Goal: Check status: Check status

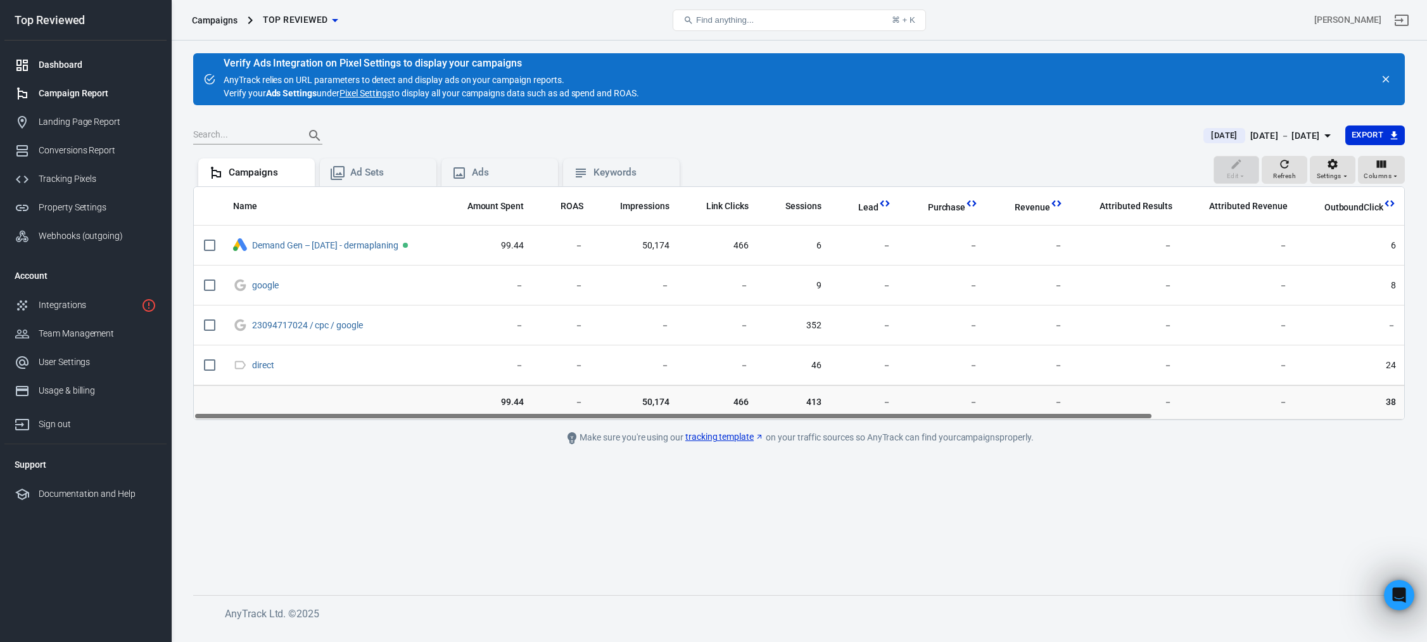
click at [101, 69] on div "Dashboard" at bounding box center [98, 64] width 118 height 13
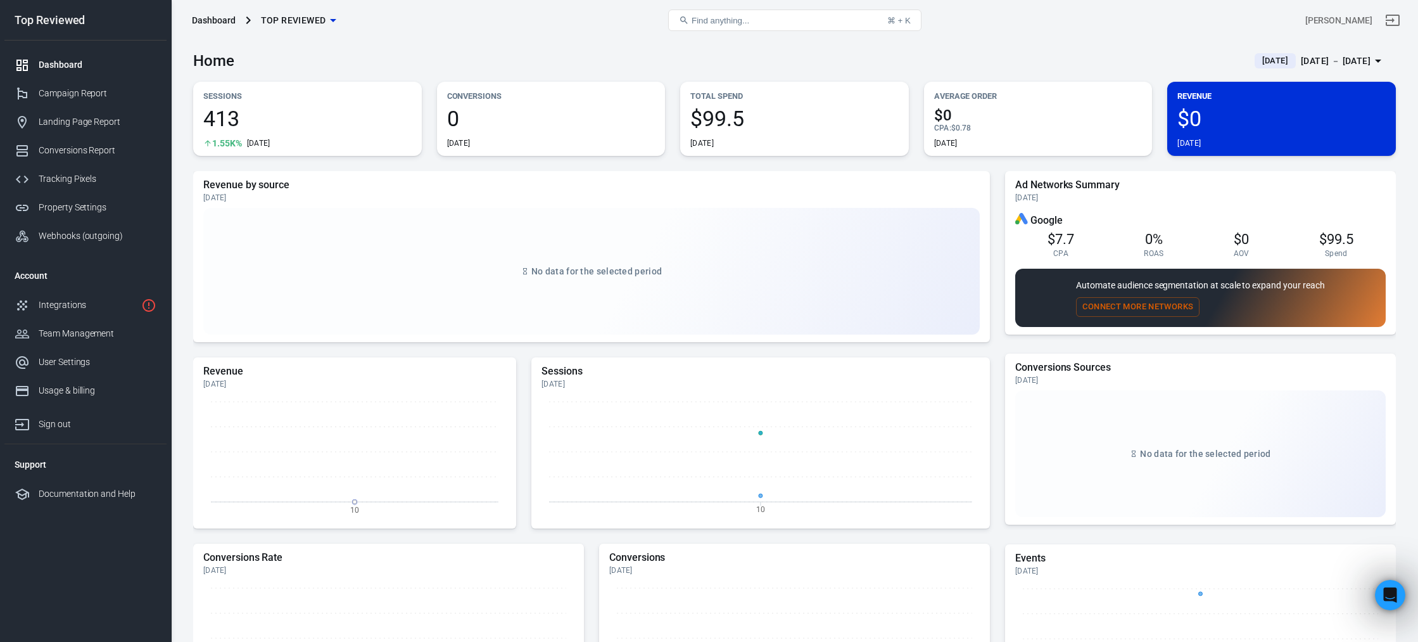
click at [1301, 62] on div "[DATE] － [DATE]" at bounding box center [1336, 61] width 70 height 16
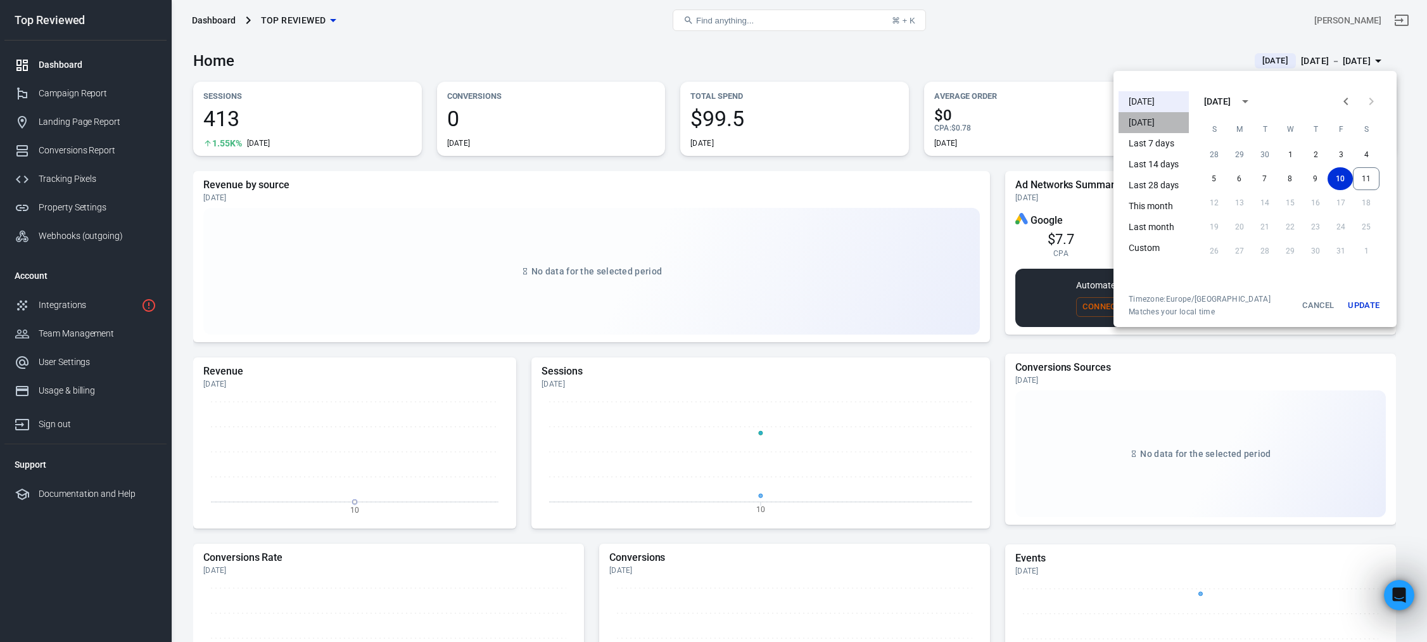
click at [1149, 125] on li "[DATE]" at bounding box center [1154, 122] width 70 height 21
click at [1155, 100] on li "[DATE]" at bounding box center [1154, 101] width 70 height 21
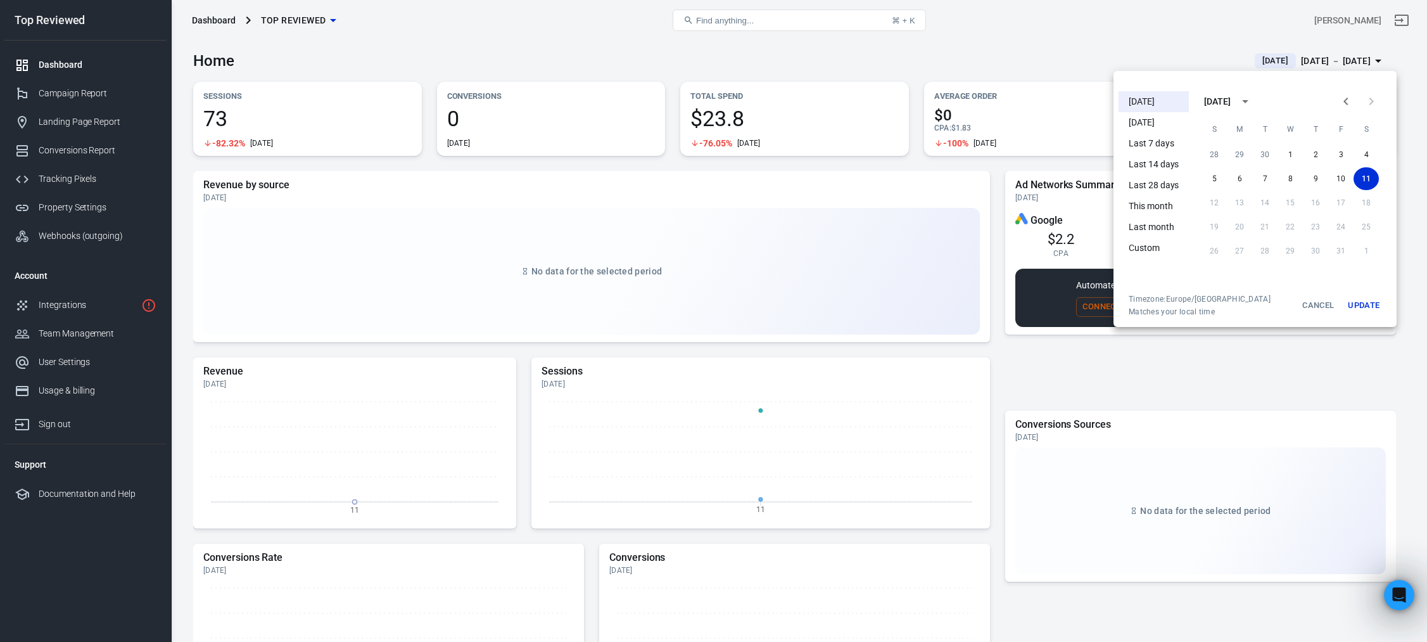
click at [1117, 45] on div at bounding box center [713, 321] width 1427 height 642
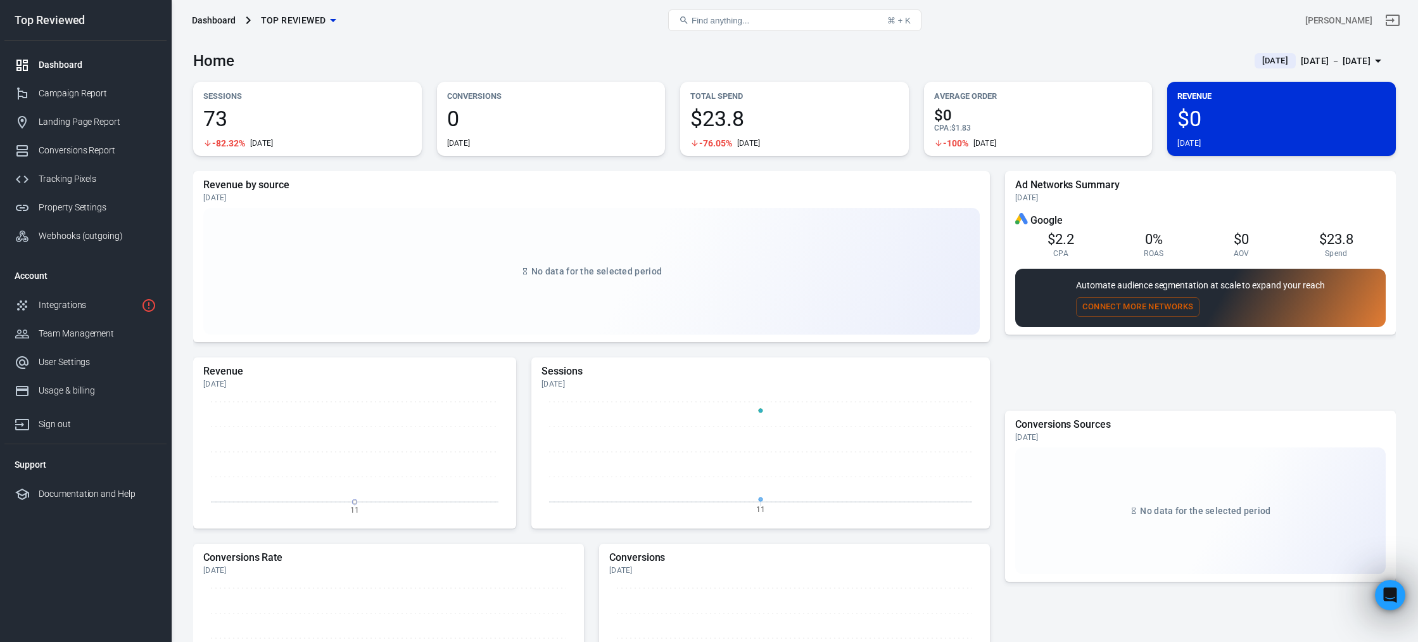
click at [1259, 61] on span "[DATE]" at bounding box center [1276, 60] width 36 height 13
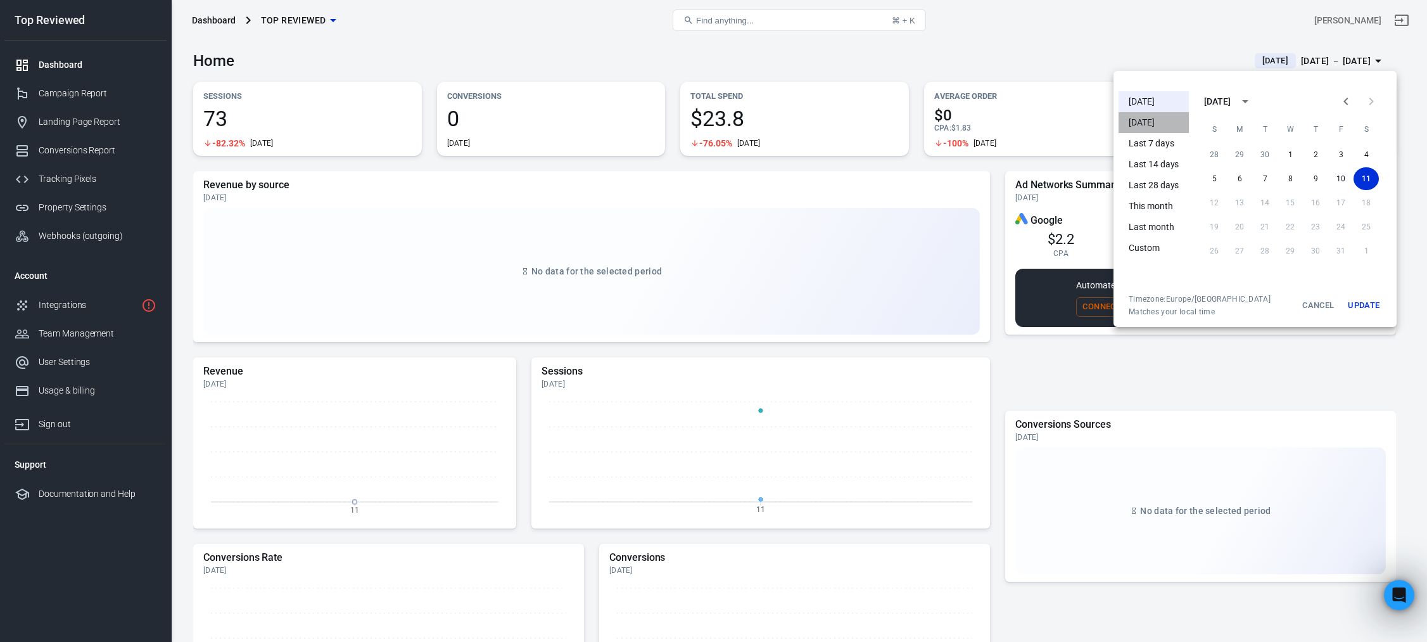
click at [1134, 124] on li "[DATE]" at bounding box center [1154, 122] width 70 height 21
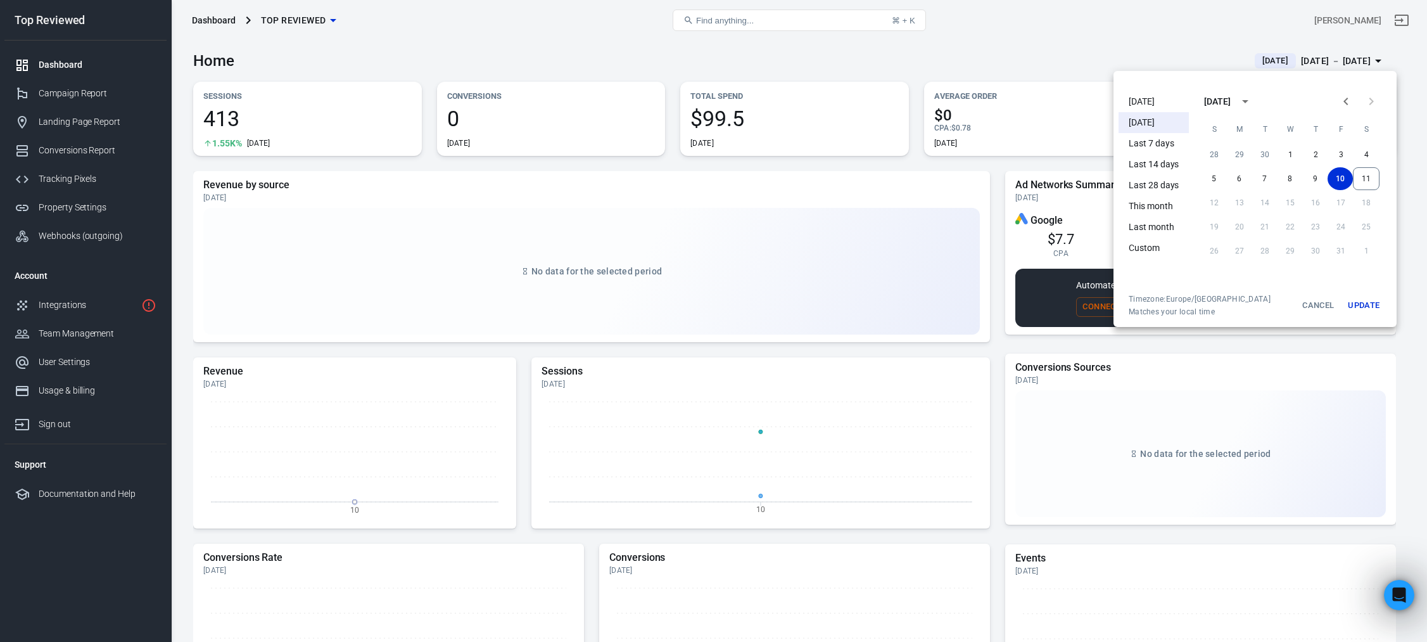
click at [1150, 103] on li "[DATE]" at bounding box center [1154, 101] width 70 height 21
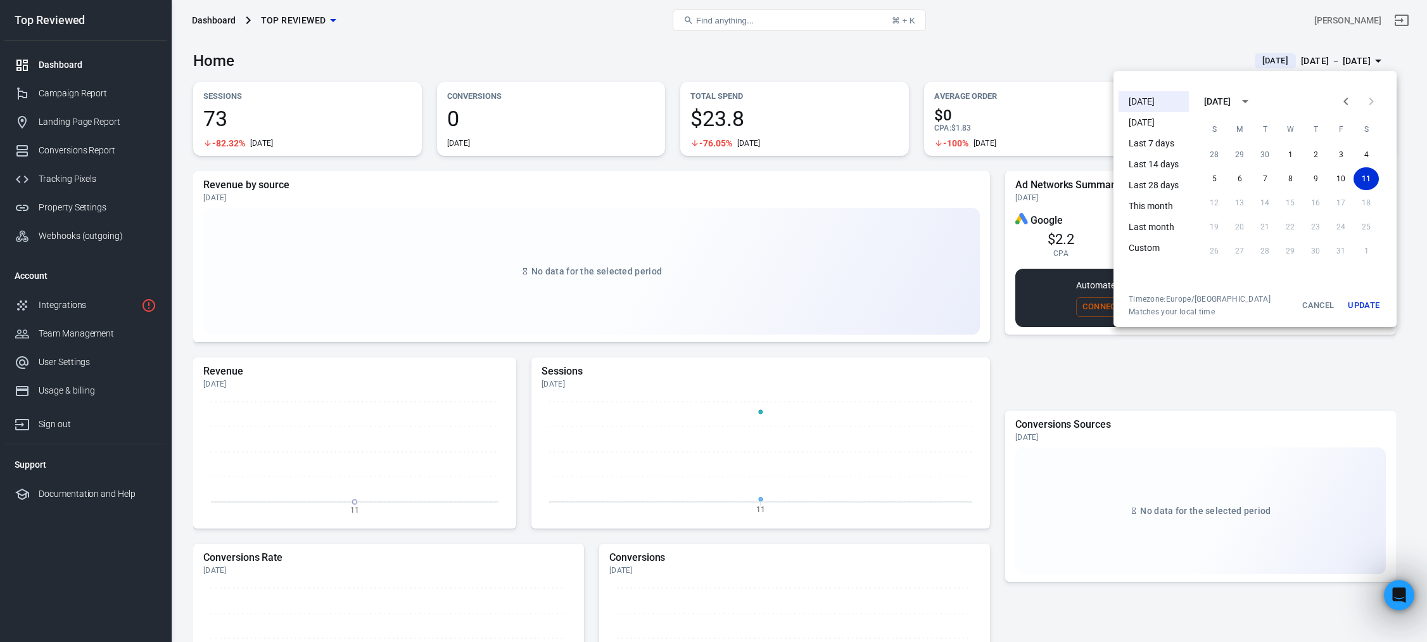
click at [1042, 65] on div at bounding box center [713, 321] width 1427 height 642
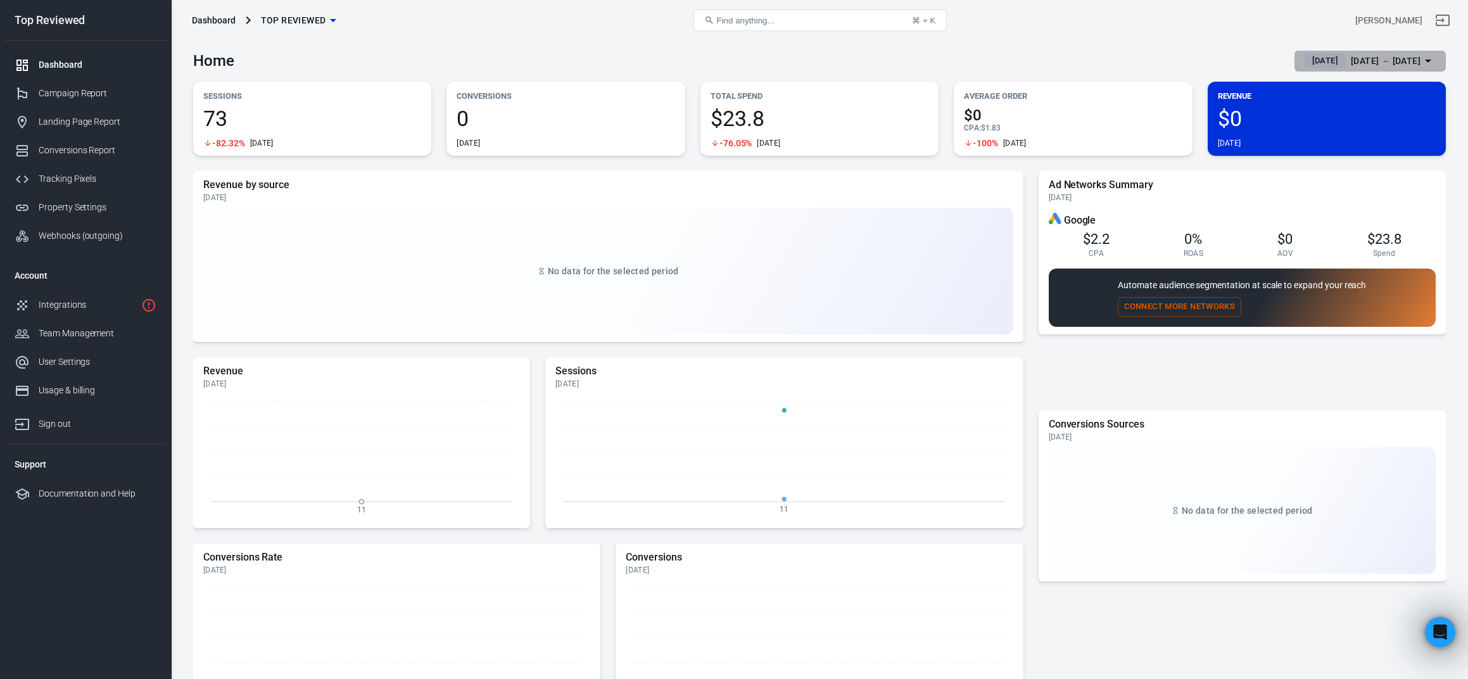
click at [1351, 58] on div "[DATE] － [DATE]" at bounding box center [1386, 61] width 70 height 16
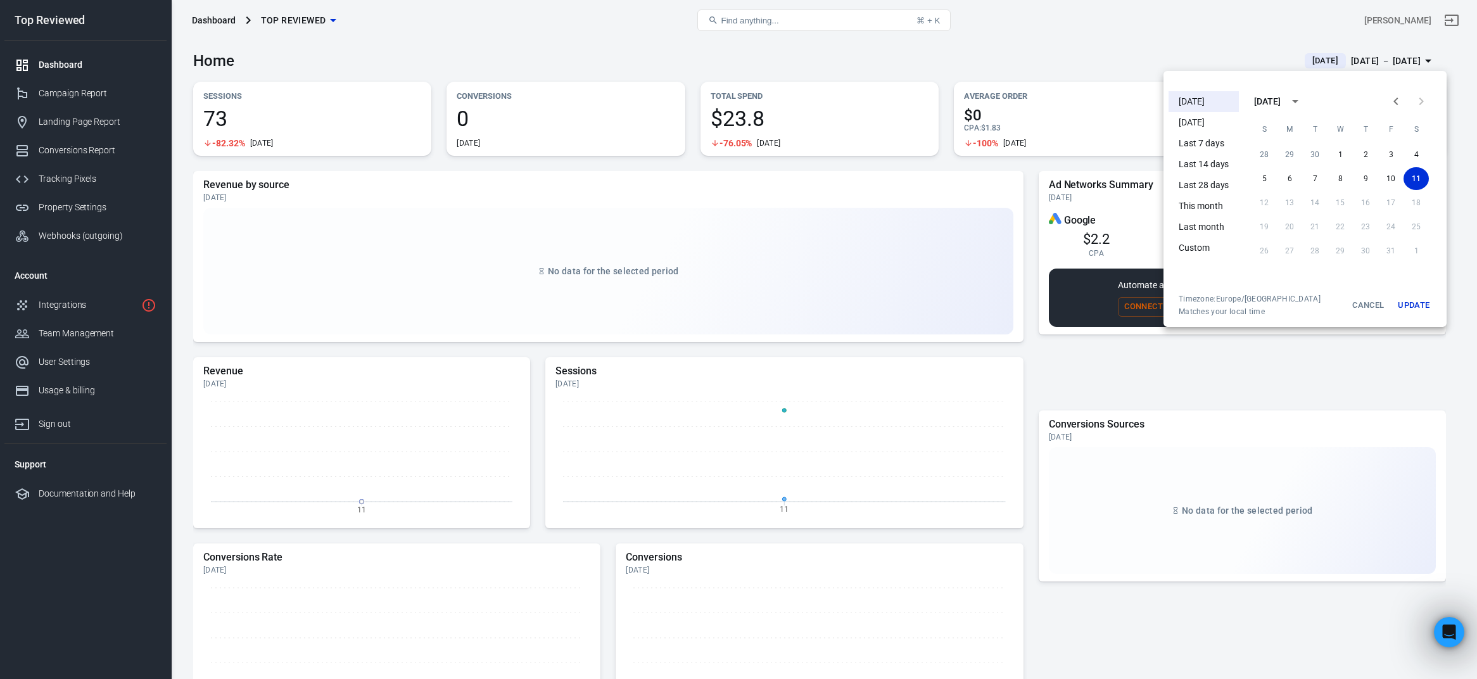
click at [1213, 127] on li "[DATE]" at bounding box center [1204, 122] width 70 height 21
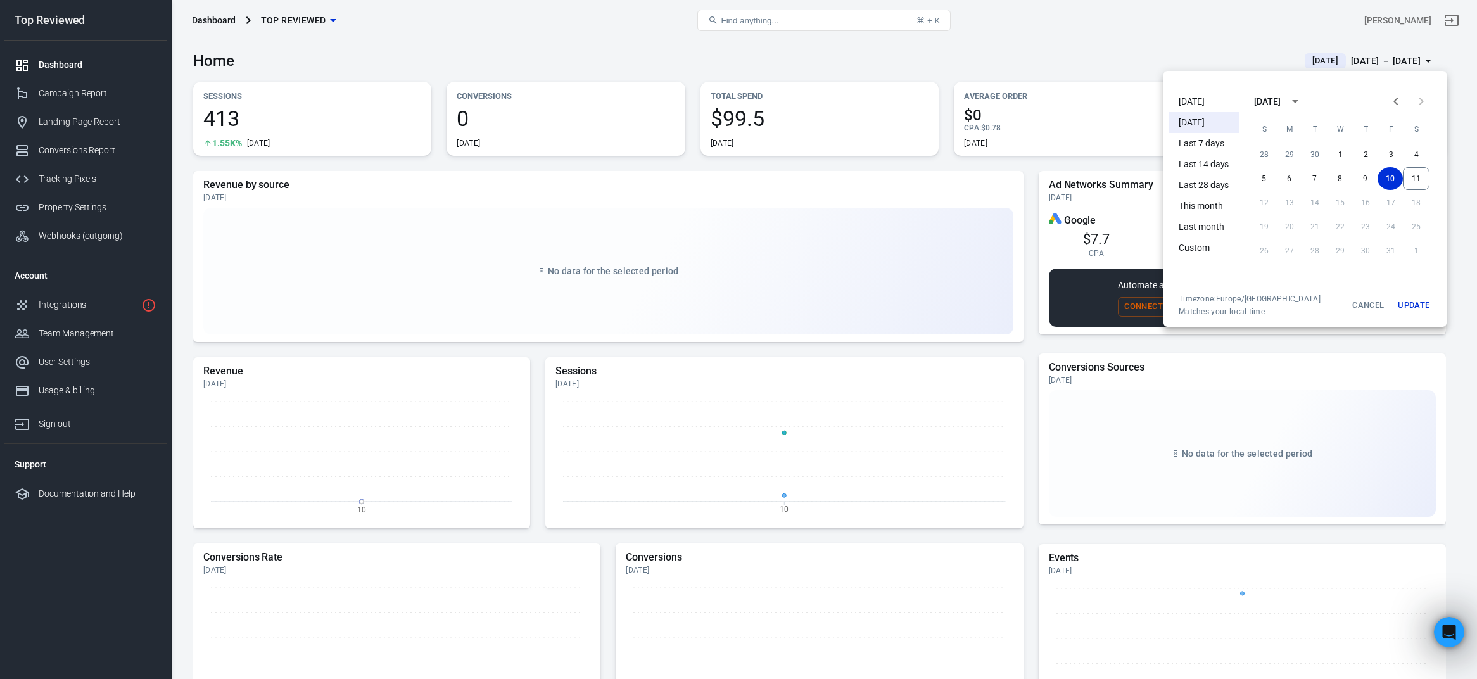
click at [1111, 45] on div at bounding box center [738, 339] width 1477 height 679
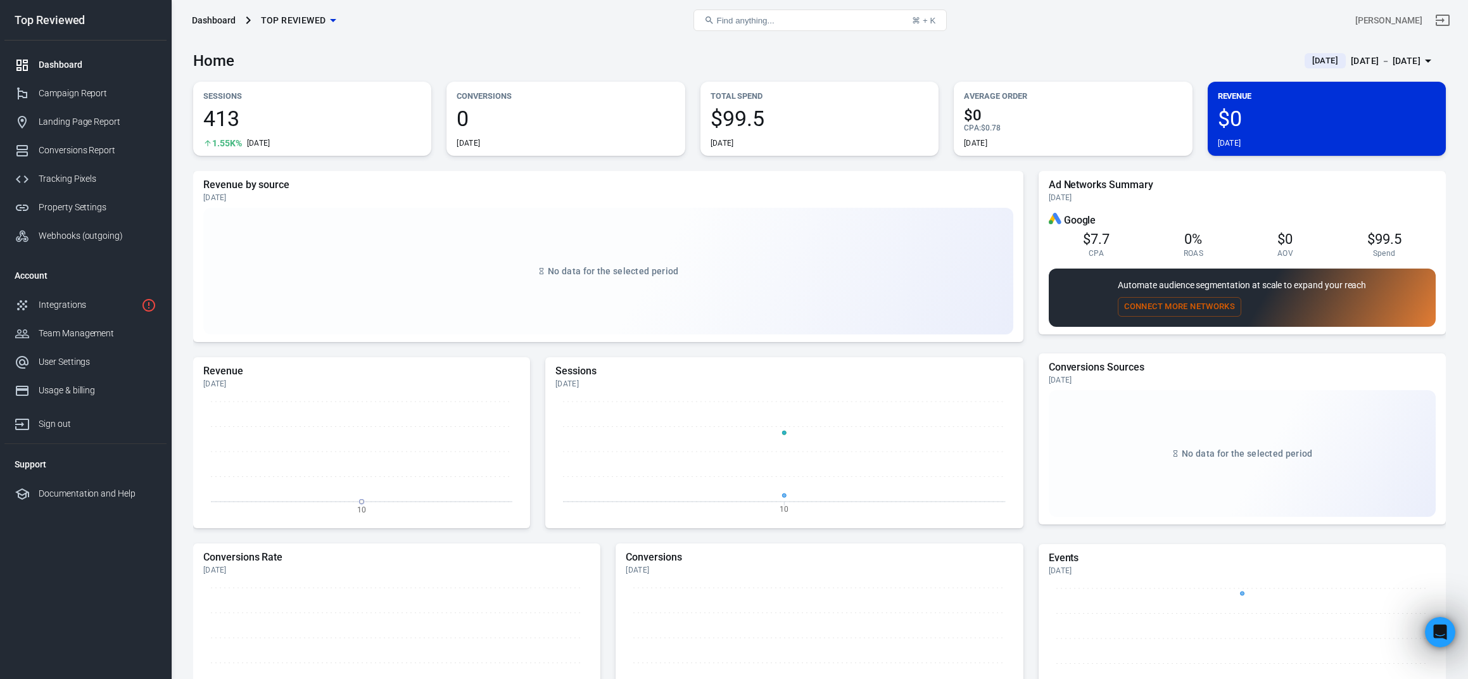
click at [1308, 59] on span "[DATE]" at bounding box center [1326, 60] width 36 height 13
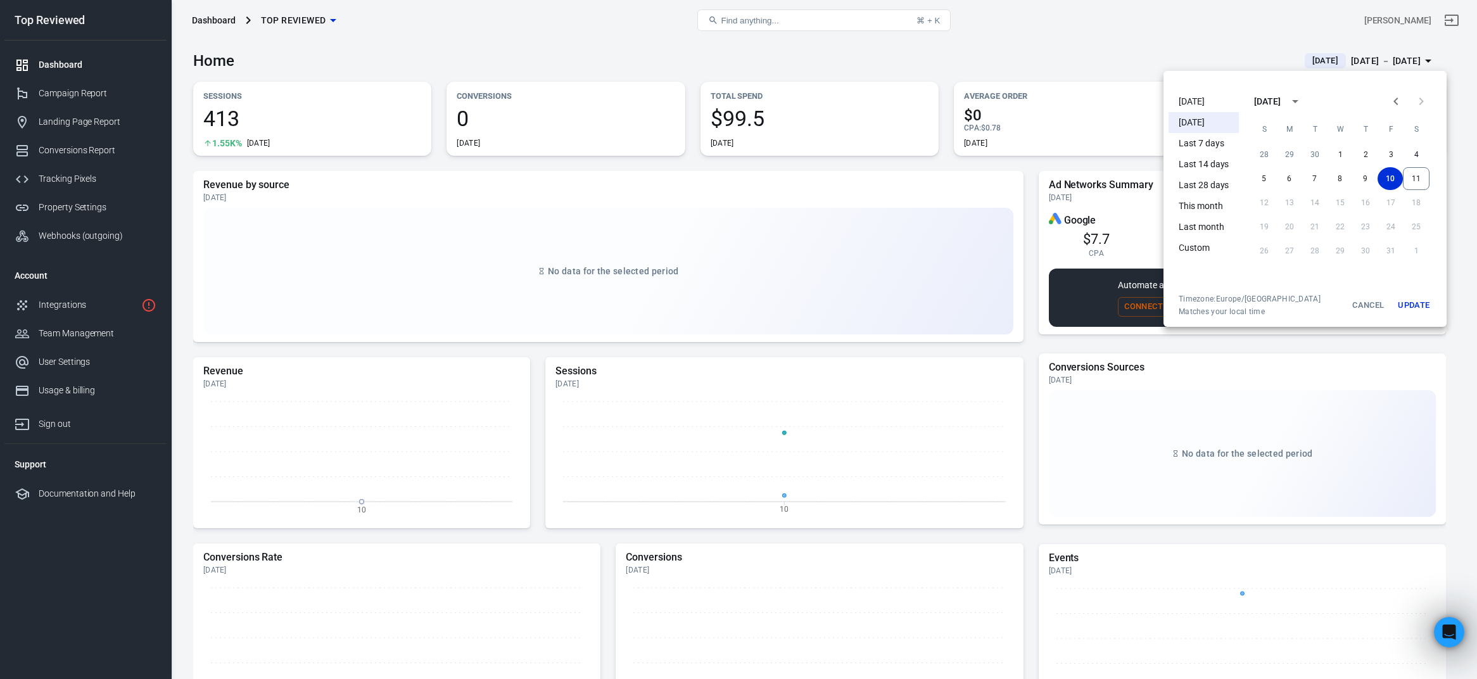
click at [1196, 106] on li "[DATE]" at bounding box center [1204, 101] width 70 height 21
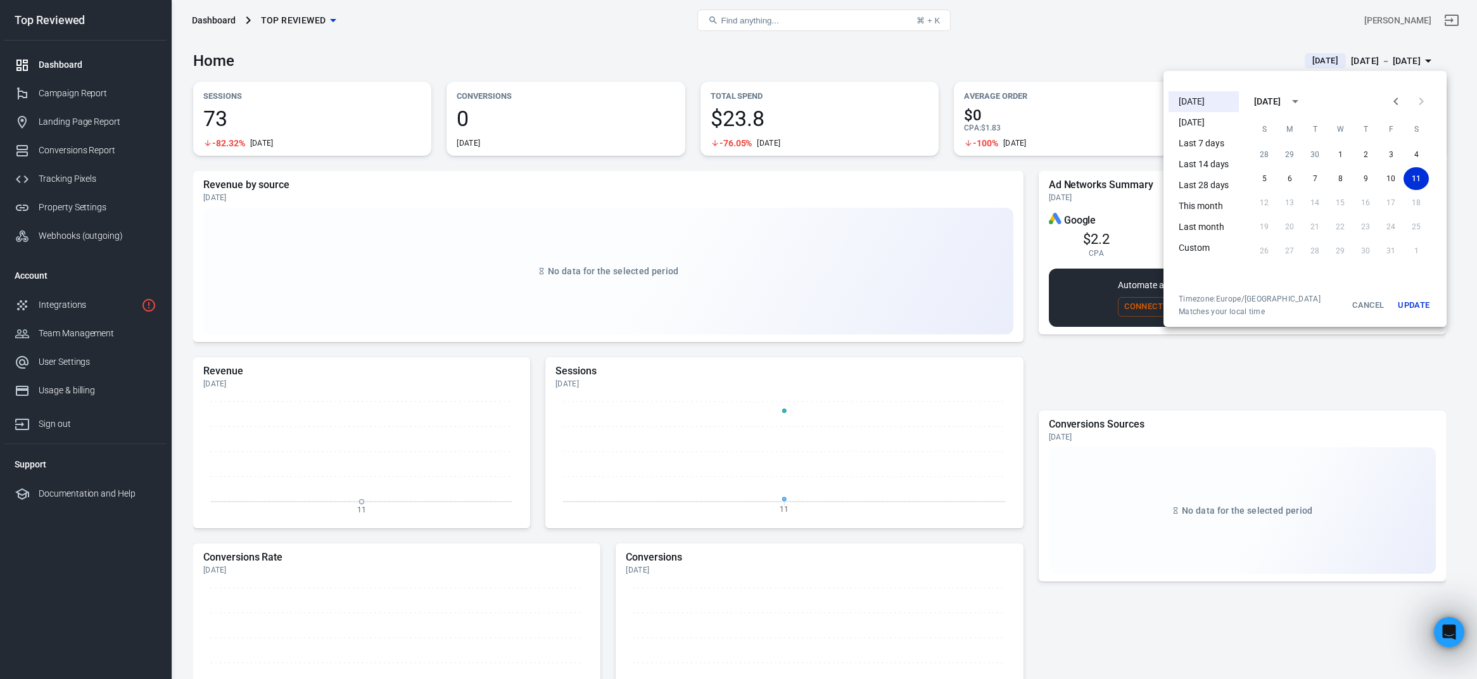
click at [82, 98] on div at bounding box center [738, 339] width 1477 height 679
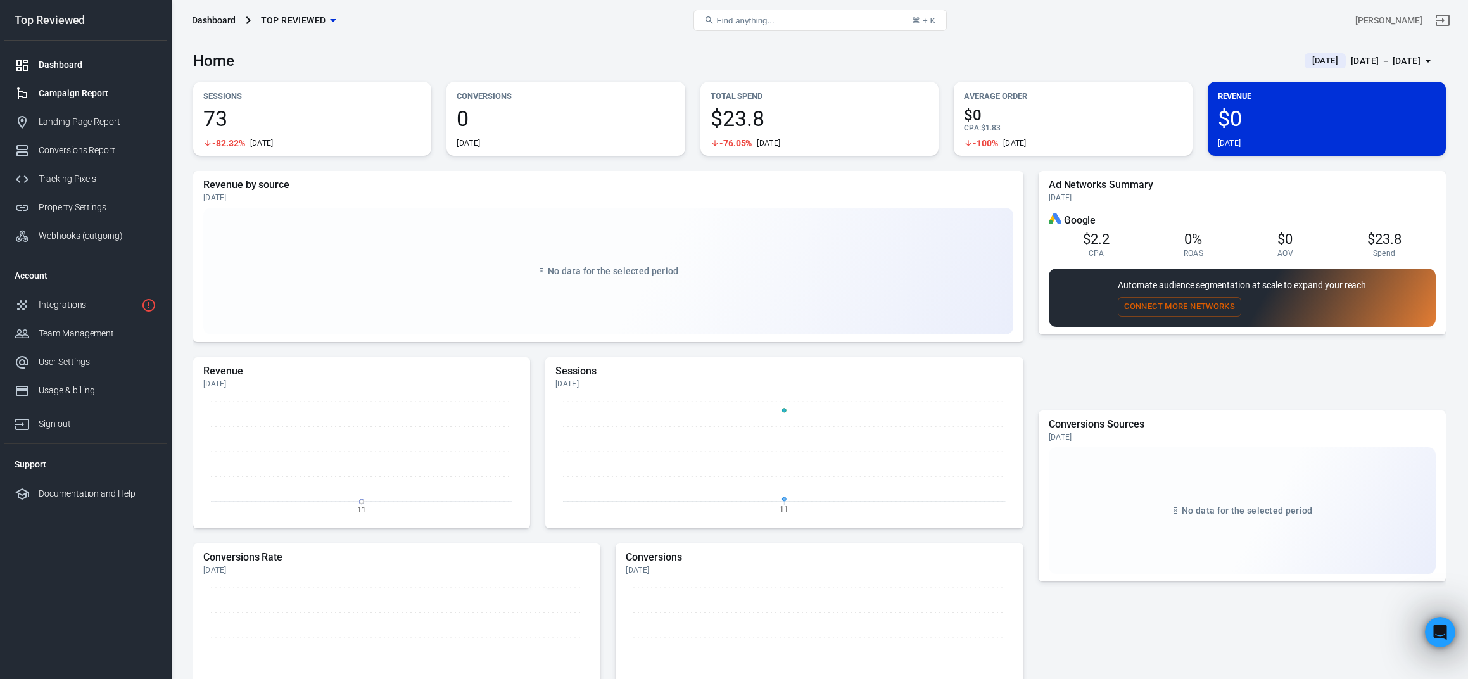
click at [77, 94] on div "Campaign Report" at bounding box center [98, 93] width 118 height 13
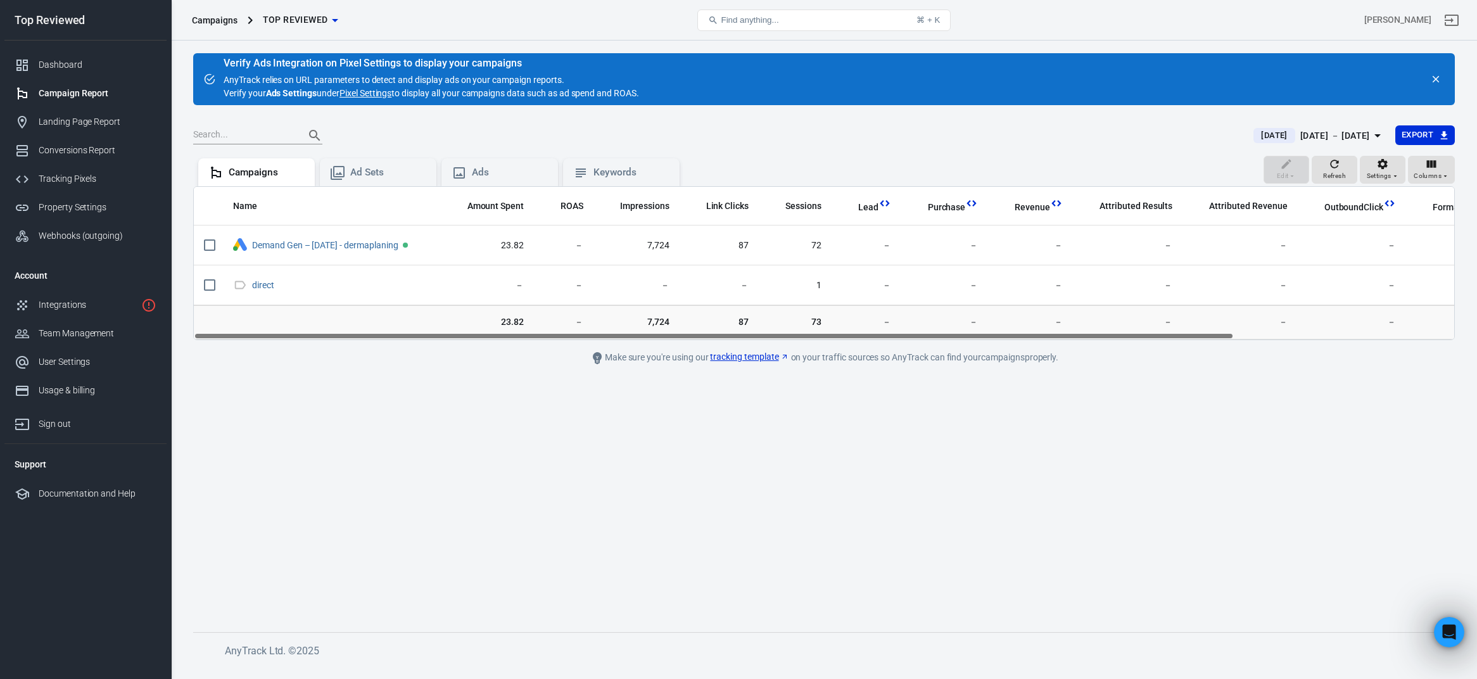
click at [1301, 136] on div "[DATE] － [DATE]" at bounding box center [1336, 136] width 70 height 16
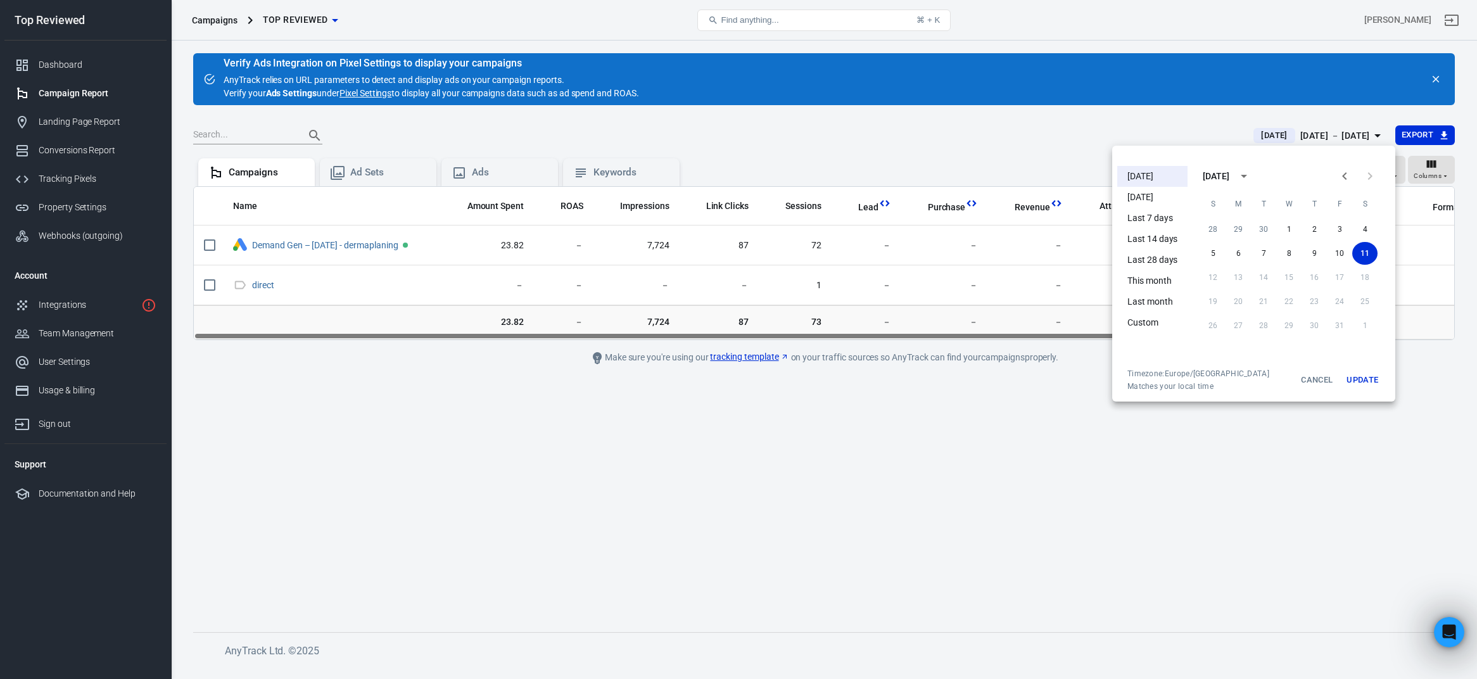
click at [1149, 283] on li "This month" at bounding box center [1153, 281] width 70 height 21
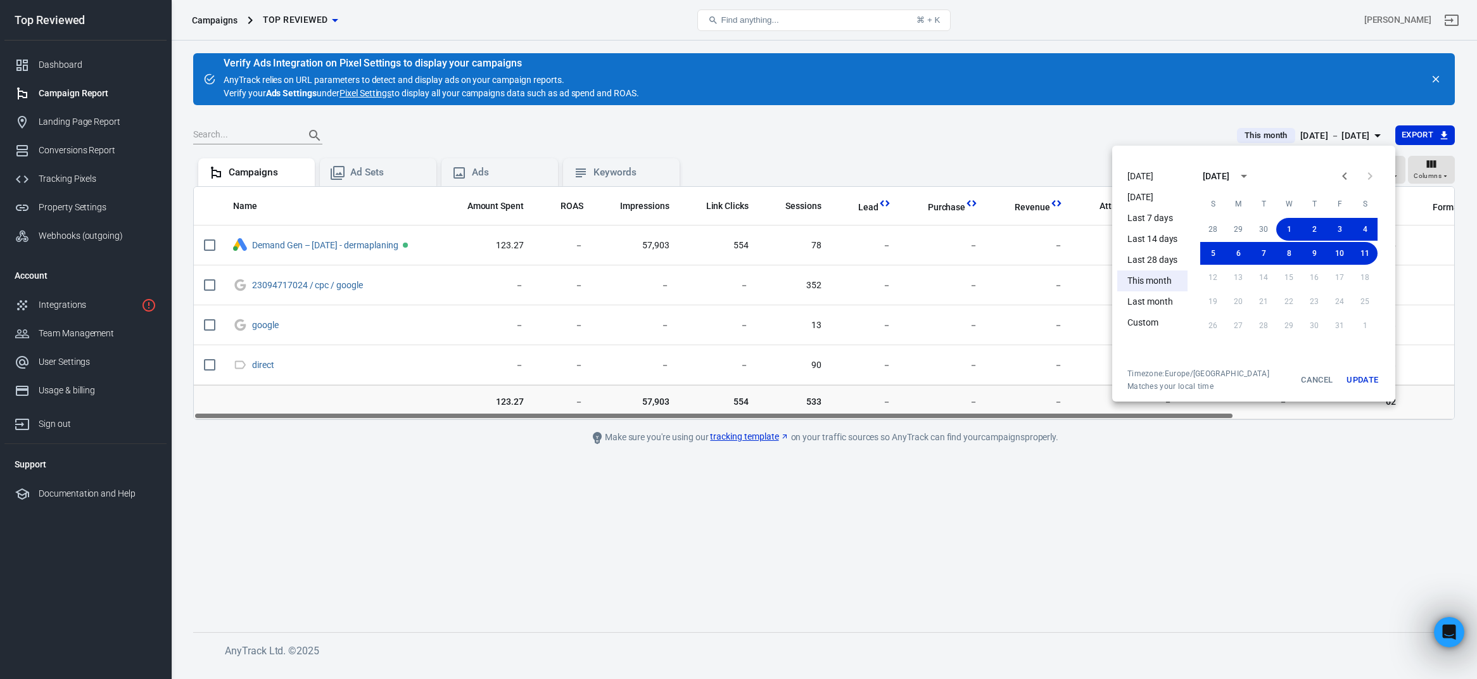
click at [790, 133] on div at bounding box center [738, 339] width 1477 height 679
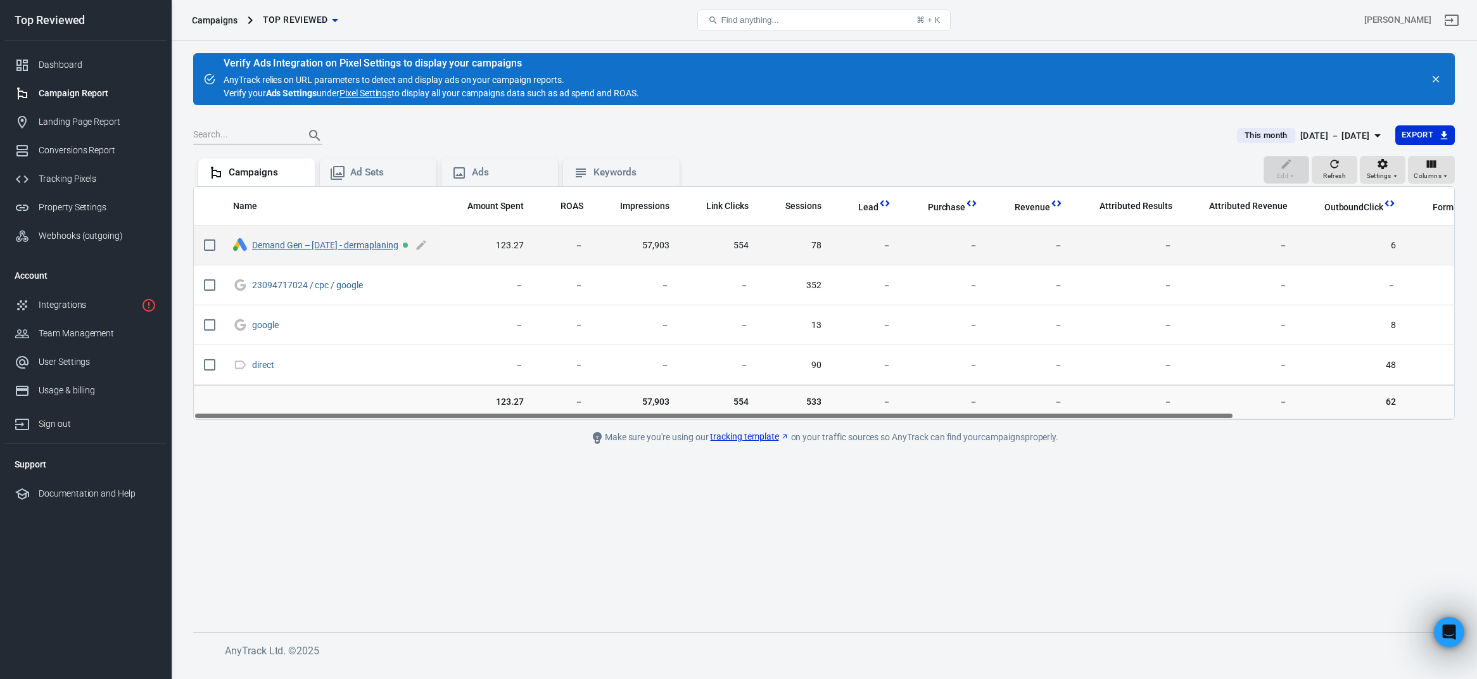
click at [296, 248] on link "Demand Gen – [DATE] - dermaplaning" at bounding box center [325, 245] width 146 height 10
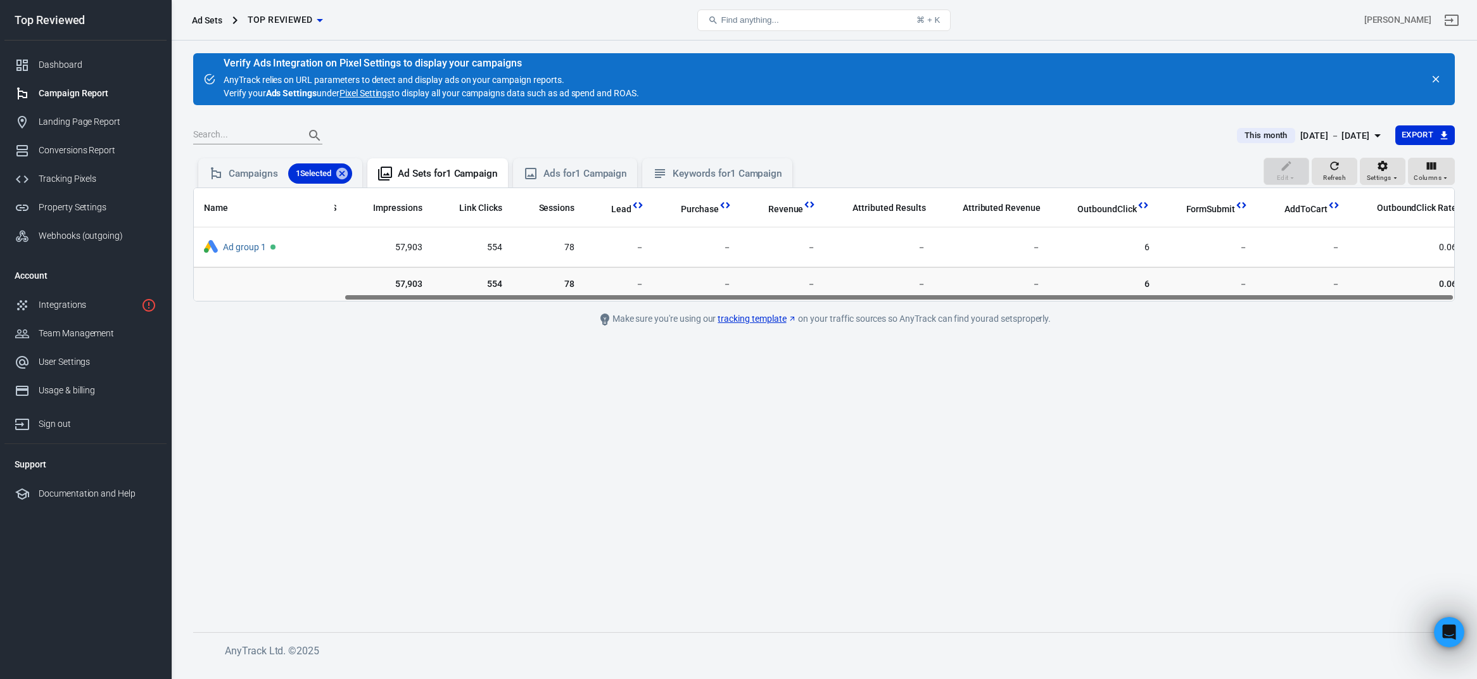
drag, startPoint x: 416, startPoint y: 296, endPoint x: 431, endPoint y: 301, distance: 16.4
click at [434, 301] on div "Name Amount Spent ROAS Impressions Link Clicks Sessions Lead Purchase Revenue A…" at bounding box center [824, 245] width 1262 height 114
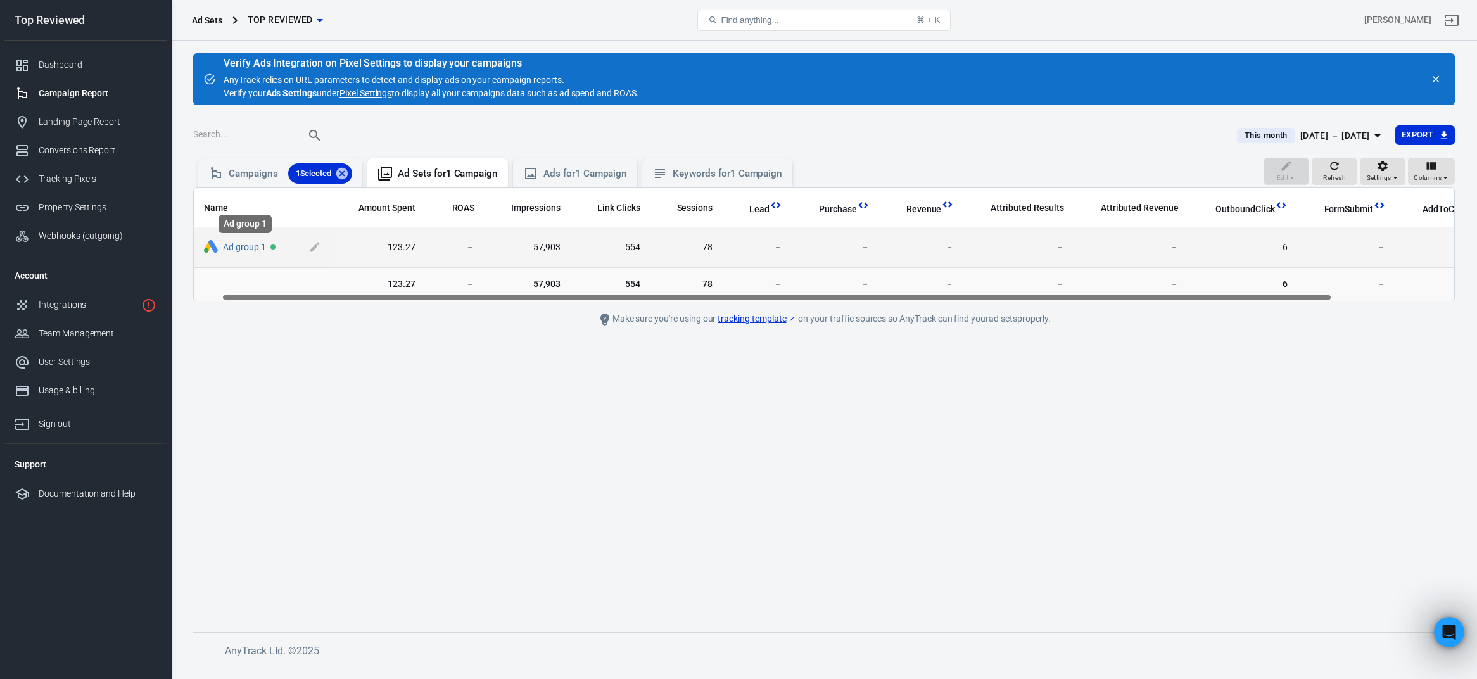
click at [247, 250] on link "Ad group 1" at bounding box center [244, 247] width 43 height 10
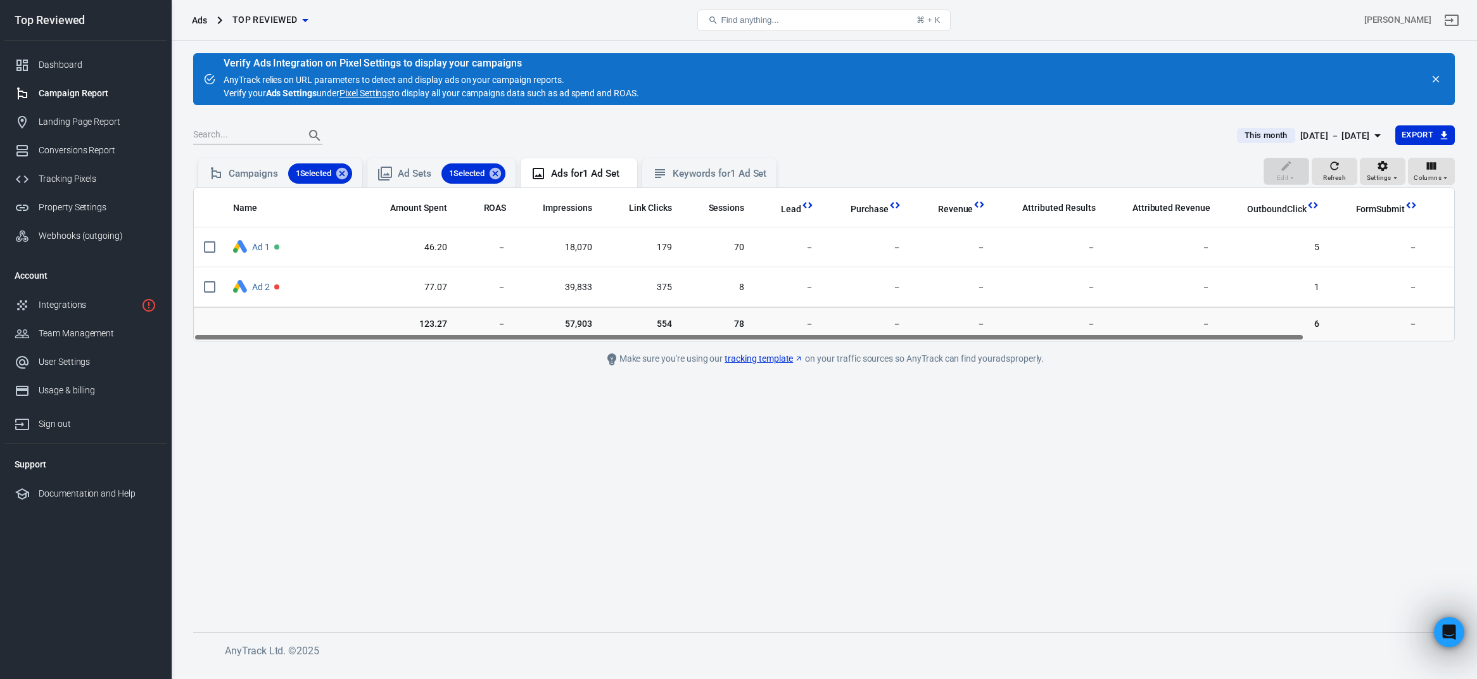
drag, startPoint x: 576, startPoint y: 338, endPoint x: 534, endPoint y: 329, distance: 42.7
click at [534, 329] on div "Name Amount Spent ROAS Impressions Link Clicks Sessions Lead Purchase Revenue A…" at bounding box center [824, 265] width 1262 height 154
click at [242, 177] on div "Campaigns 1 Selected" at bounding box center [291, 173] width 124 height 20
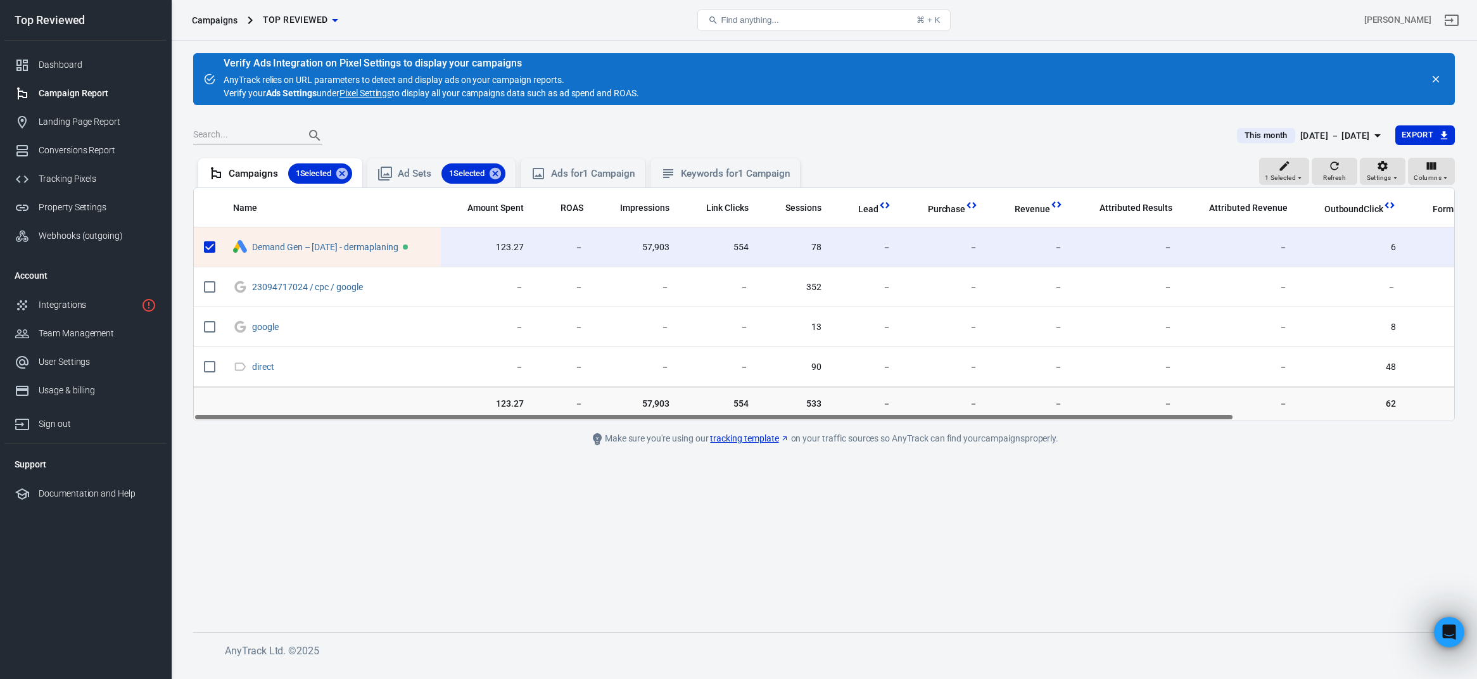
click at [1242, 138] on span "This month" at bounding box center [1266, 135] width 53 height 13
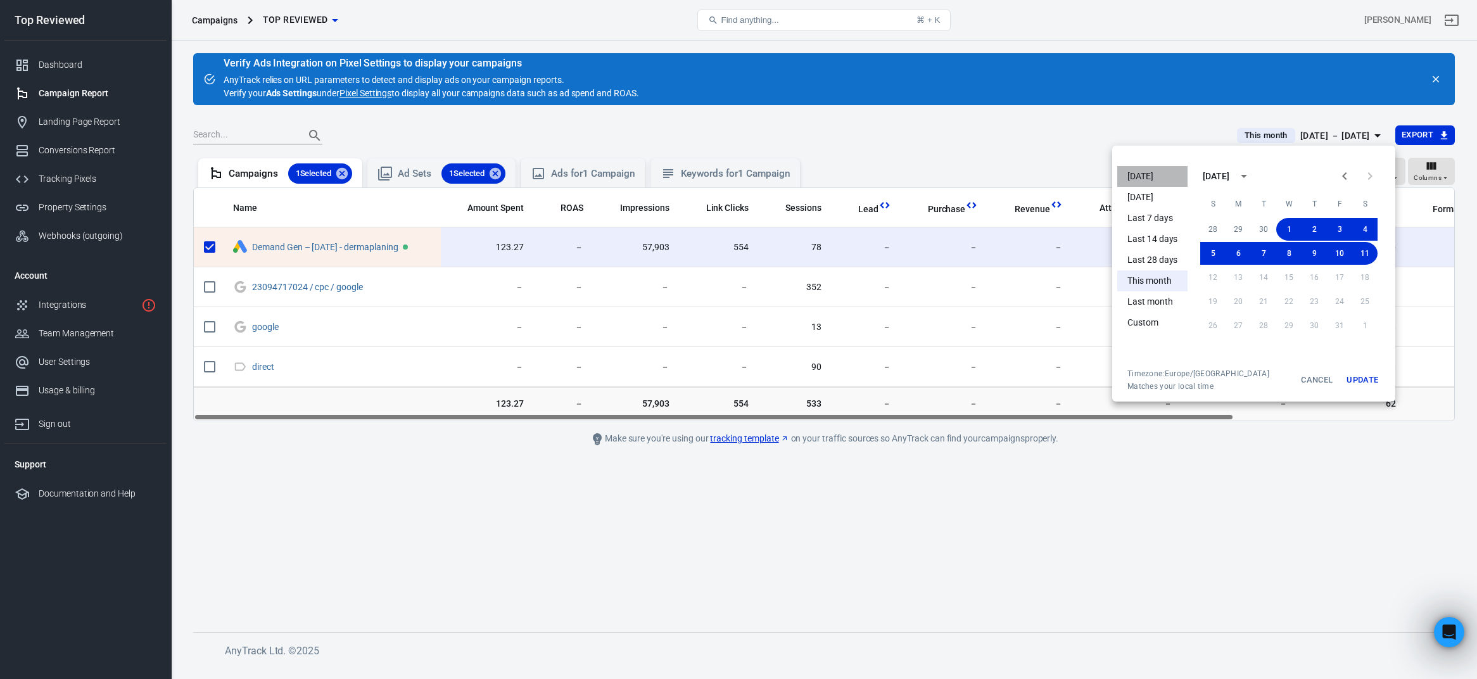
click at [1159, 174] on li "[DATE]" at bounding box center [1153, 176] width 70 height 21
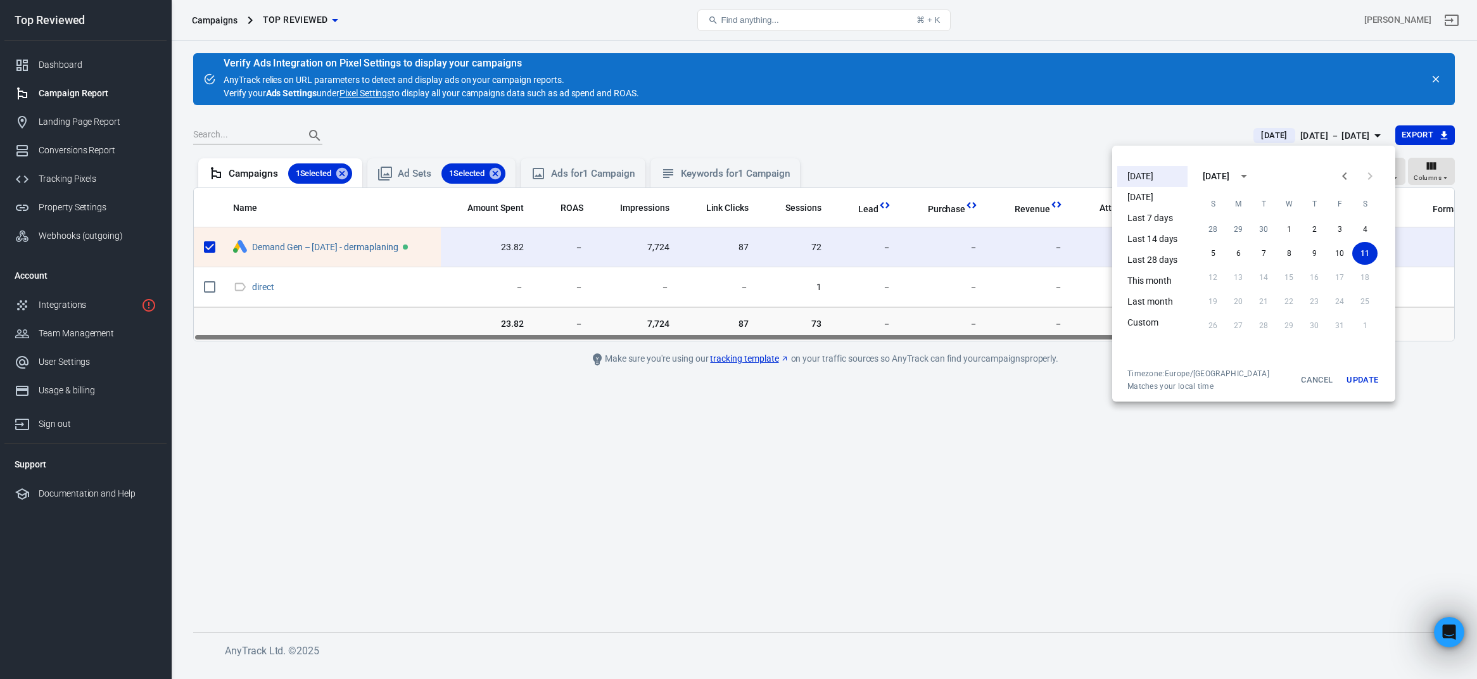
click at [697, 422] on div at bounding box center [738, 339] width 1477 height 679
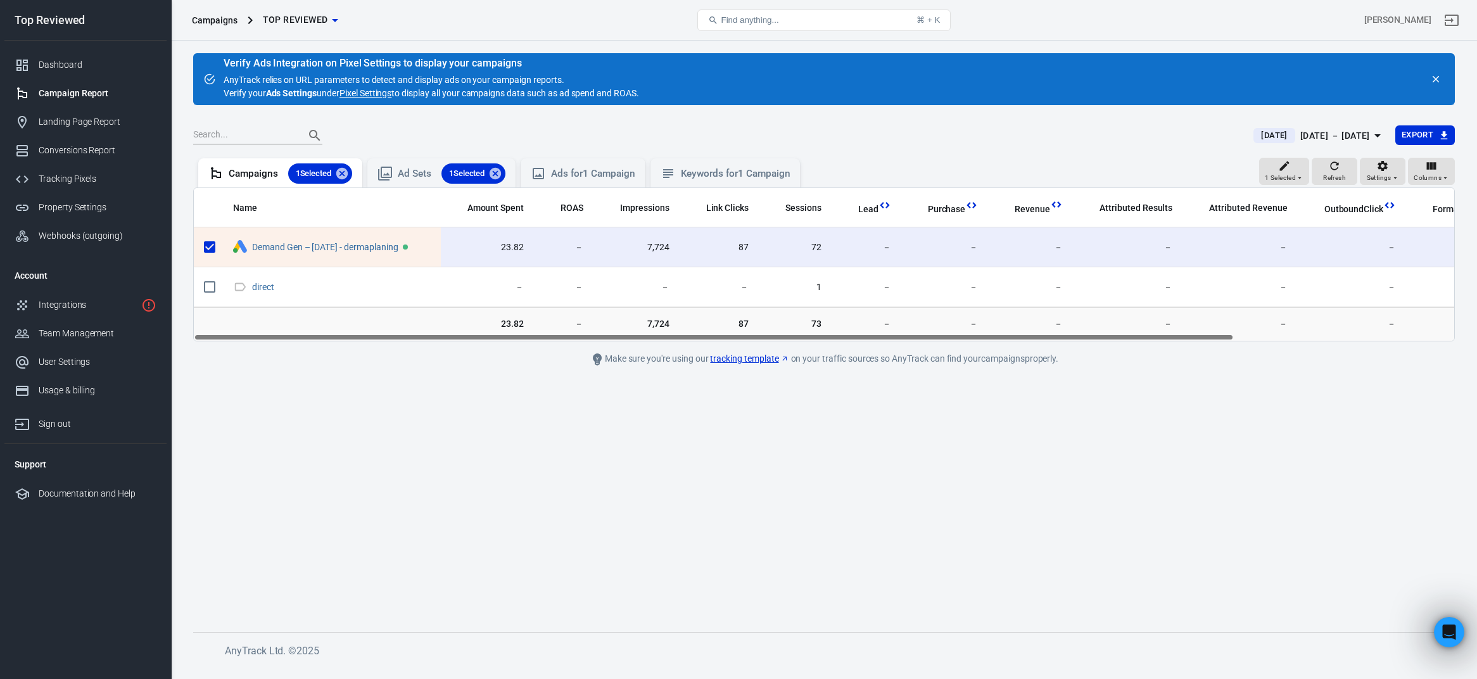
drag, startPoint x: 843, startPoint y: 337, endPoint x: 641, endPoint y: 346, distance: 202.3
click at [640, 345] on main "Verify Ads Integration on Pixel Settings to display your campaigns AnyTrack rel…" at bounding box center [824, 332] width 1262 height 559
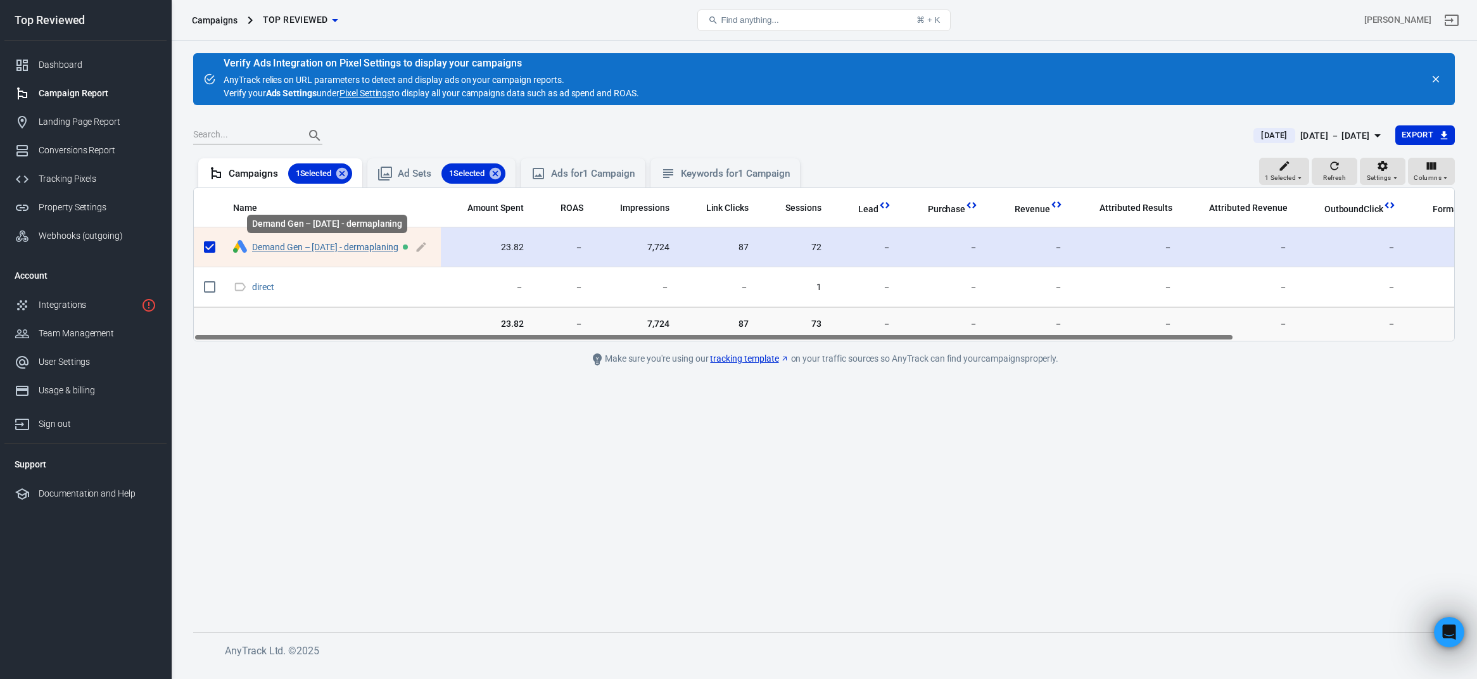
click at [366, 247] on link "Demand Gen – [DATE] - dermaplaning" at bounding box center [325, 247] width 146 height 10
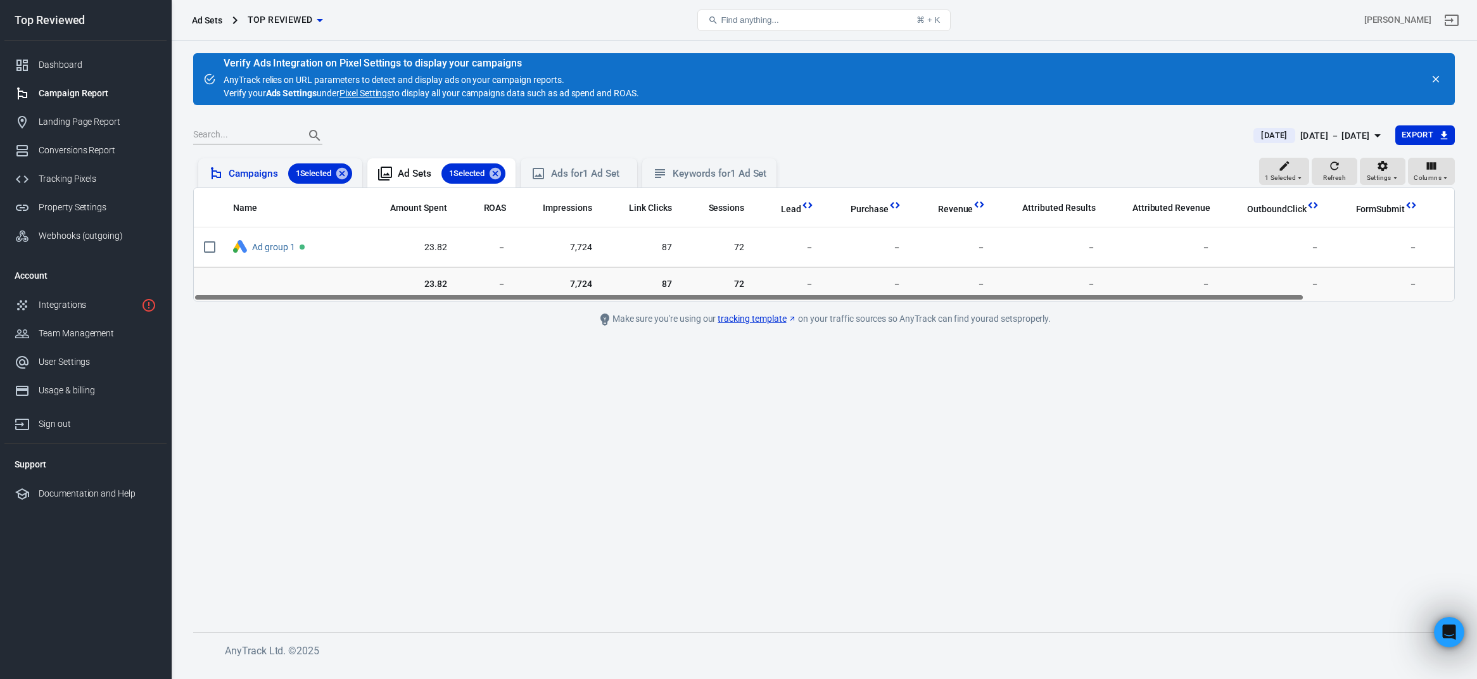
click at [249, 169] on div "Campaigns 1 Selected" at bounding box center [291, 173] width 124 height 20
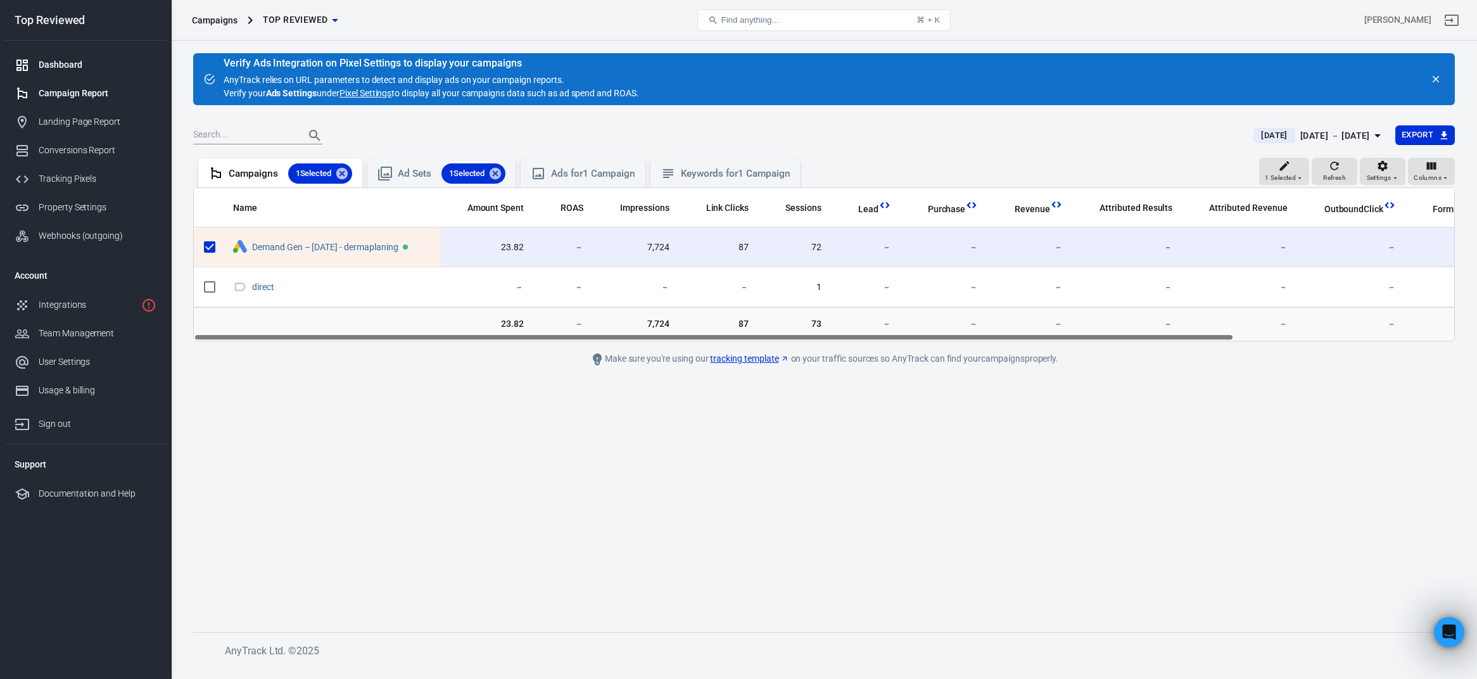
click at [78, 67] on div "Dashboard" at bounding box center [98, 64] width 118 height 13
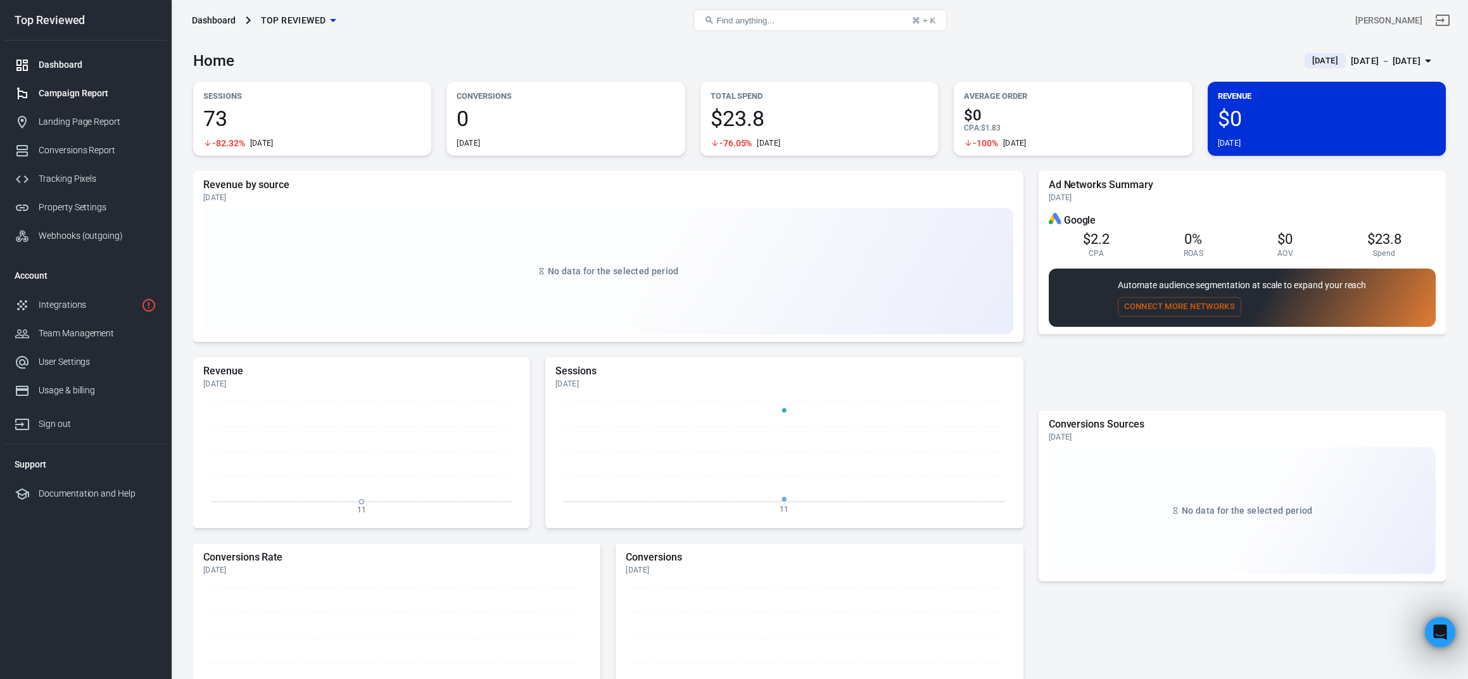
click at [94, 87] on div "Campaign Report" at bounding box center [98, 93] width 118 height 13
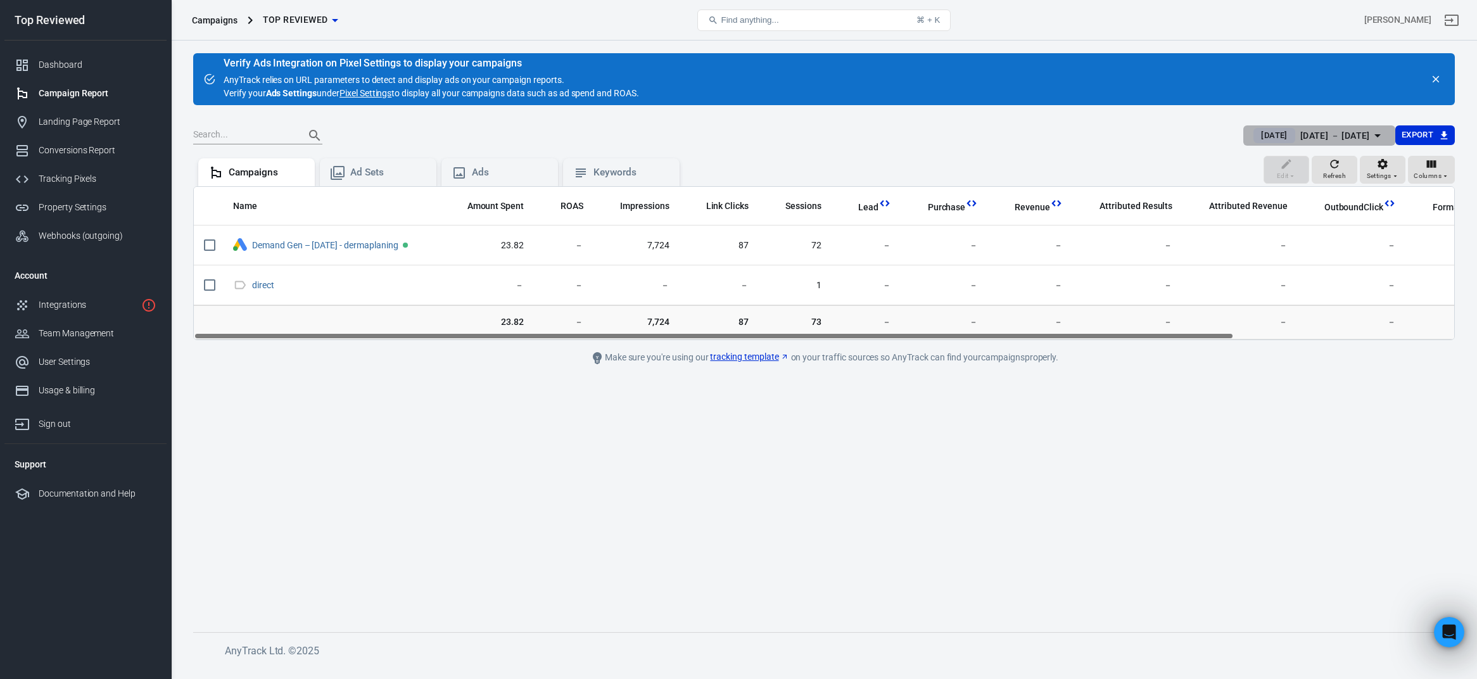
click at [1256, 133] on span "[DATE]" at bounding box center [1274, 135] width 36 height 13
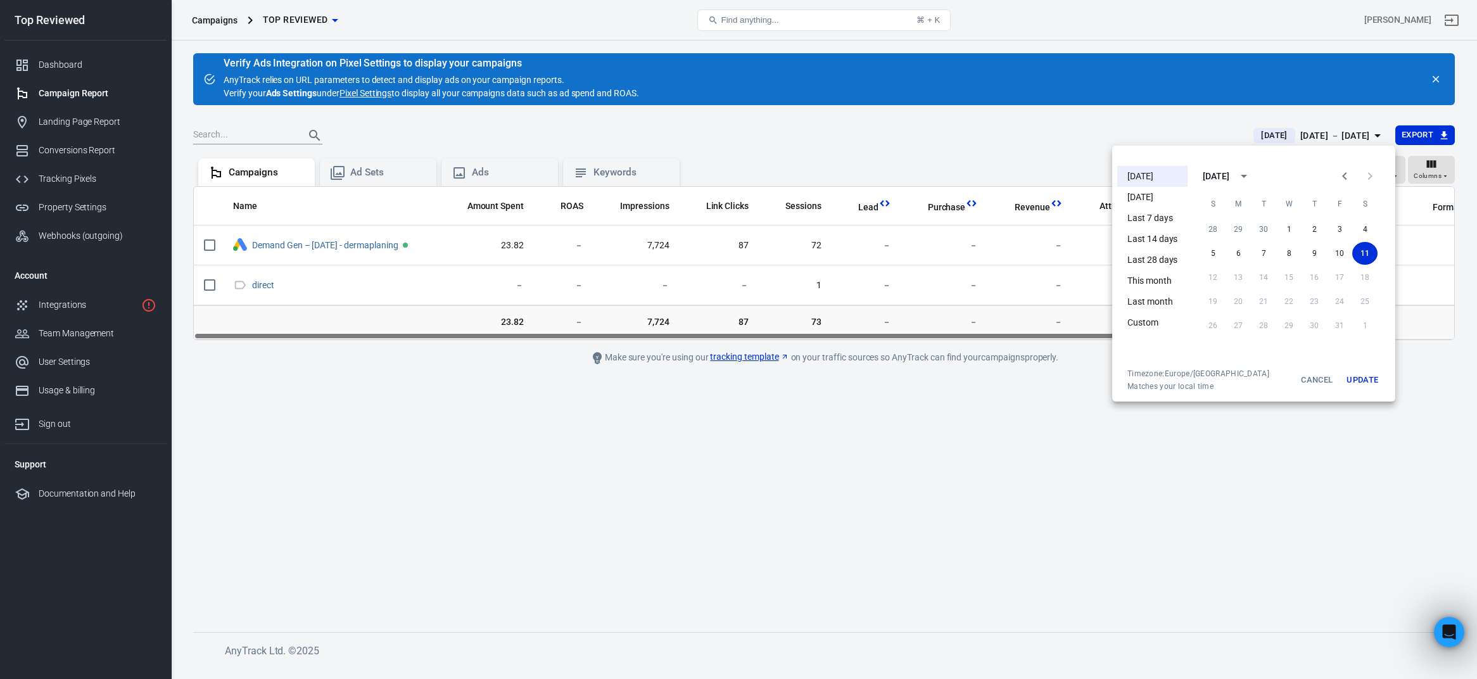
click at [1157, 277] on li "This month" at bounding box center [1153, 281] width 70 height 21
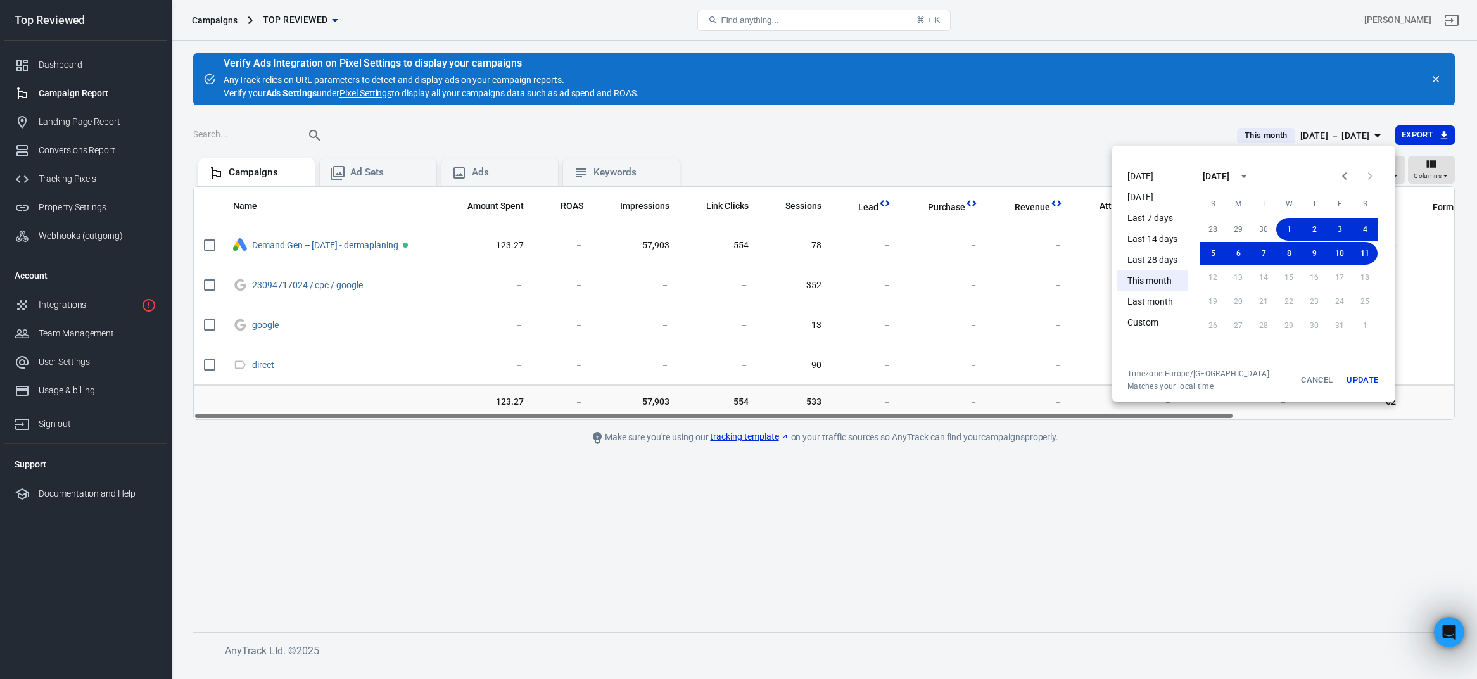
drag, startPoint x: 1022, startPoint y: 414, endPoint x: 1055, endPoint y: 414, distance: 32.3
click at [1055, 414] on div at bounding box center [738, 339] width 1477 height 679
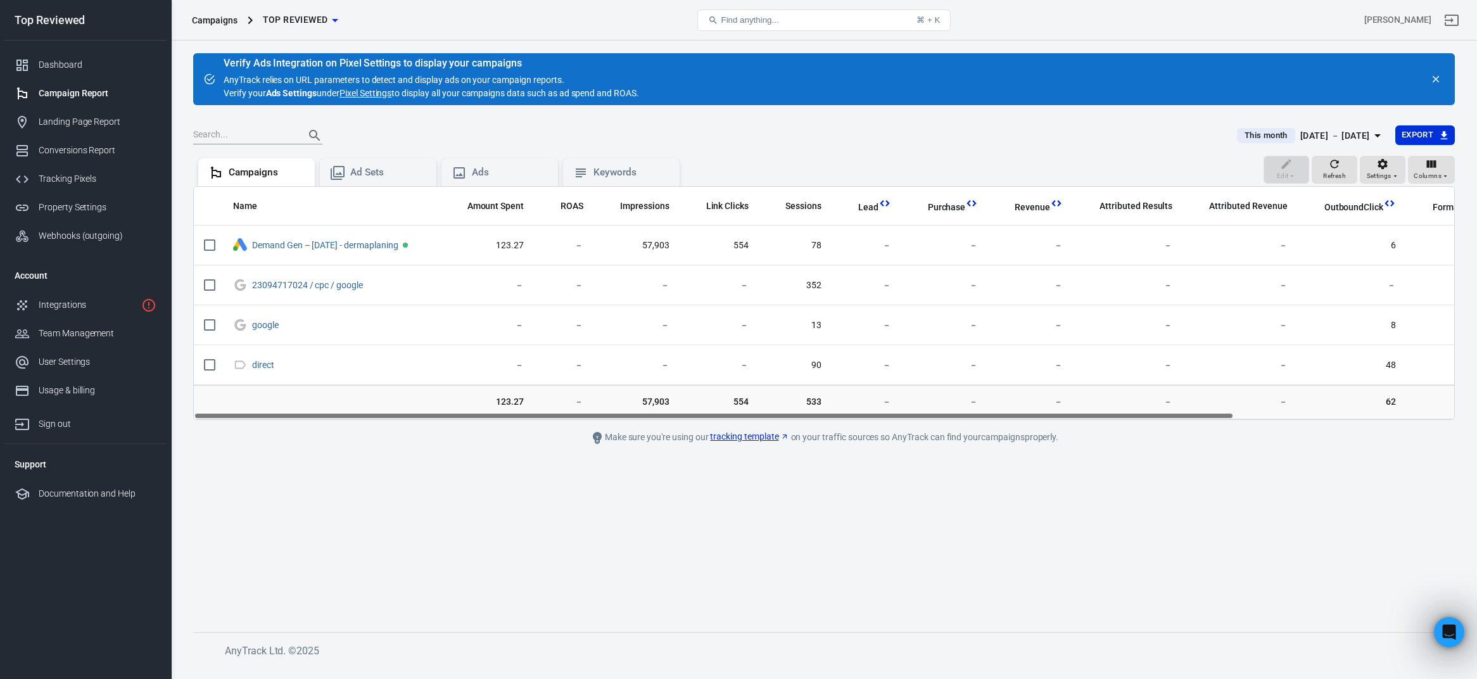
click at [1074, 471] on div "[DATE] [DATE] Last 7 days Last 14 days Last 28 days This month Last month Custo…" at bounding box center [738, 339] width 1477 height 679
drag, startPoint x: 1080, startPoint y: 414, endPoint x: 800, endPoint y: 401, distance: 280.3
click at [800, 401] on div "Name Amount Spent ROAS Impressions Link Clicks Sessions Lead Purchase Revenue A…" at bounding box center [824, 303] width 1262 height 234
